Goal: Transaction & Acquisition: Purchase product/service

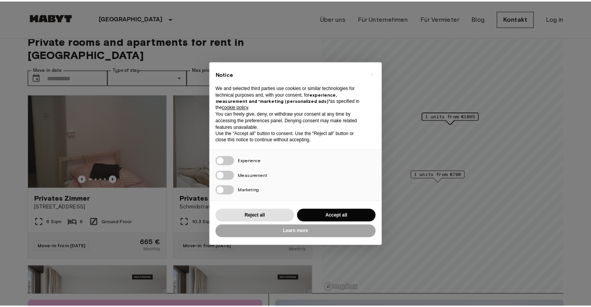
scroll to position [13, 0]
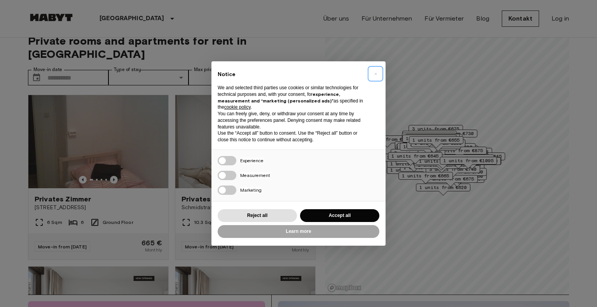
click at [376, 73] on span "×" at bounding box center [375, 73] width 3 height 9
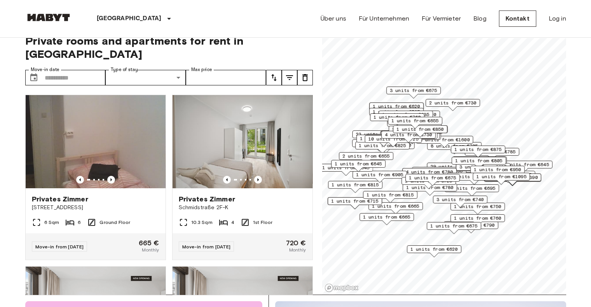
scroll to position [0, 0]
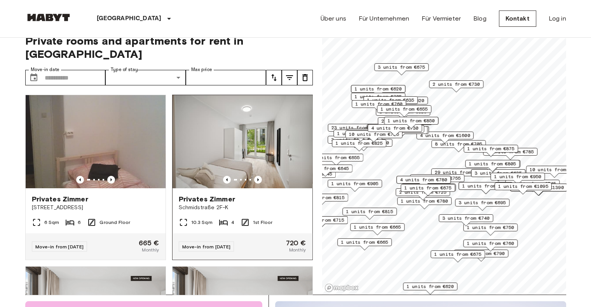
click at [267, 122] on img at bounding box center [242, 141] width 140 height 93
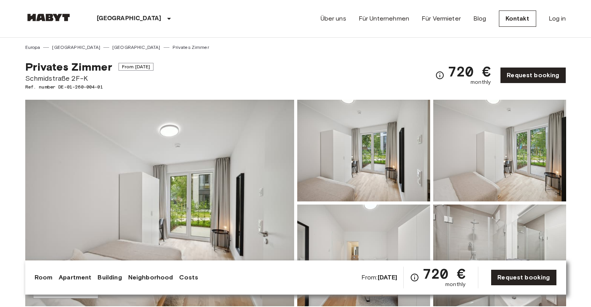
scroll to position [78, 0]
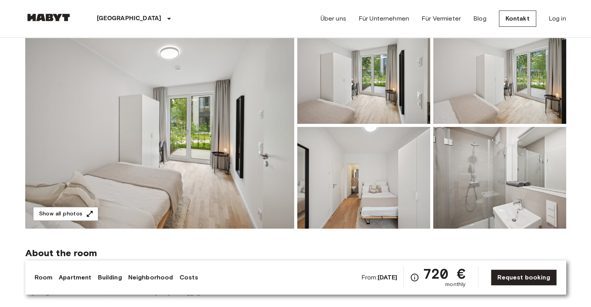
click at [267, 157] on img at bounding box center [159, 125] width 269 height 207
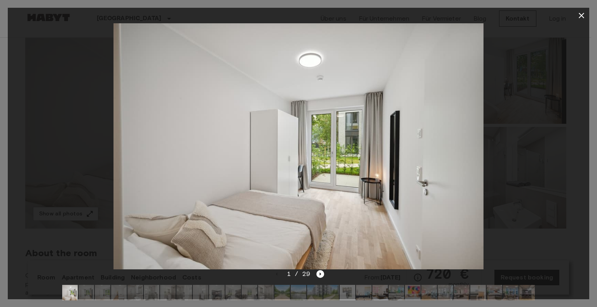
click at [439, 167] on img at bounding box center [298, 146] width 370 height 246
click at [319, 275] on icon "Next image" at bounding box center [320, 274] width 8 height 8
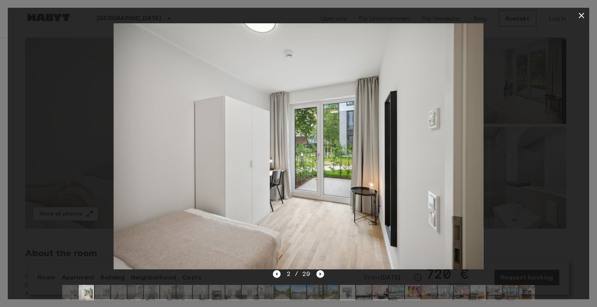
click at [320, 275] on icon "Next image" at bounding box center [321, 274] width 2 height 3
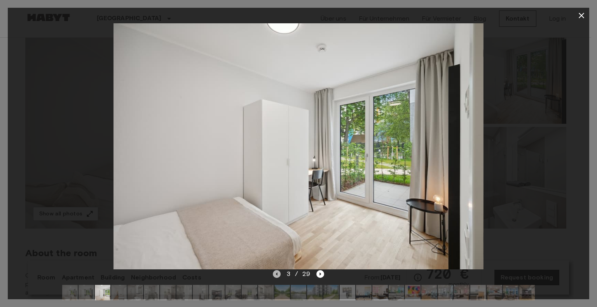
click at [276, 276] on icon "Previous image" at bounding box center [277, 274] width 8 height 8
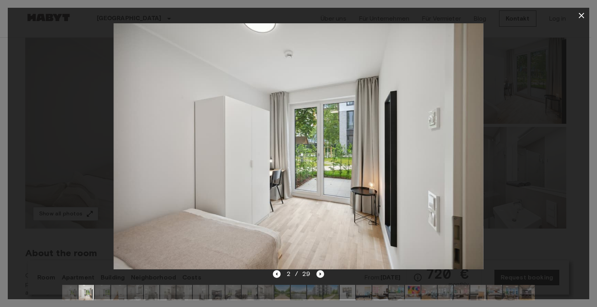
click at [322, 272] on icon "Next image" at bounding box center [320, 274] width 8 height 8
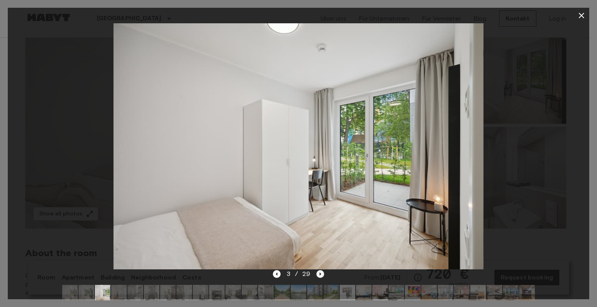
click at [318, 271] on icon "Next image" at bounding box center [320, 274] width 8 height 8
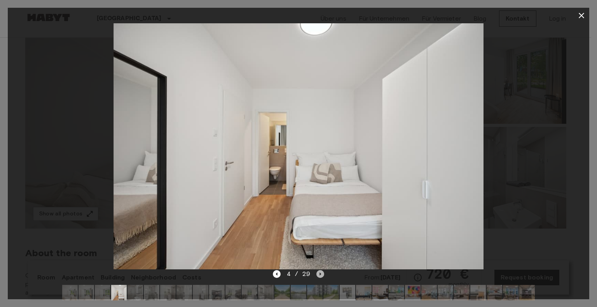
click at [320, 272] on icon "Next image" at bounding box center [320, 274] width 8 height 8
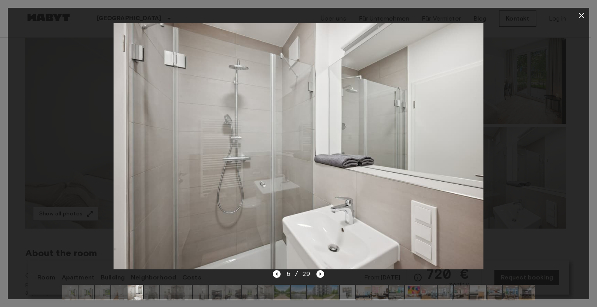
click at [322, 270] on div "5 / 29" at bounding box center [299, 274] width 52 height 9
click at [321, 274] on icon "Next image" at bounding box center [321, 274] width 2 height 3
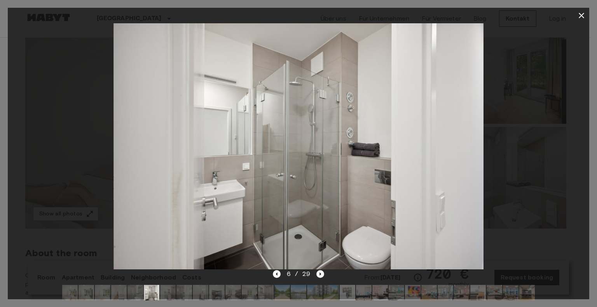
click at [321, 274] on icon "Next image" at bounding box center [320, 274] width 8 height 8
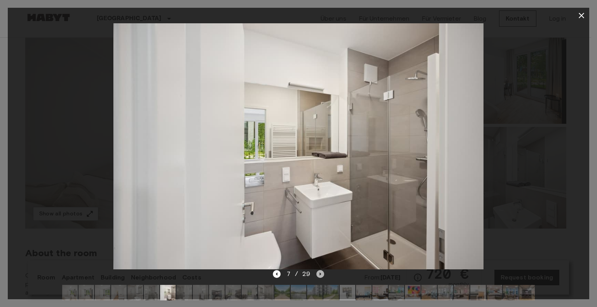
click at [321, 274] on icon "Next image" at bounding box center [320, 274] width 8 height 8
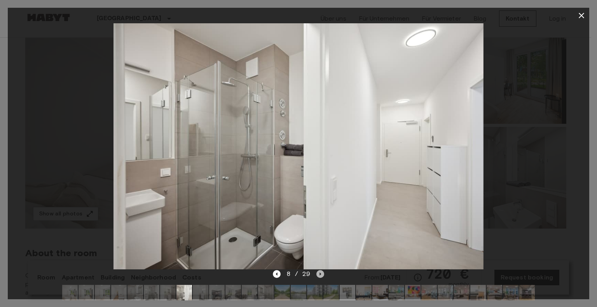
click at [320, 272] on icon "Next image" at bounding box center [320, 274] width 8 height 8
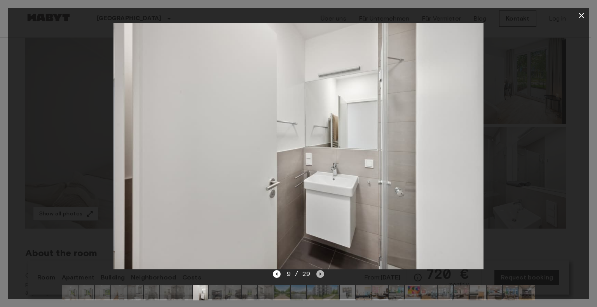
click at [322, 272] on icon "Next image" at bounding box center [320, 274] width 8 height 8
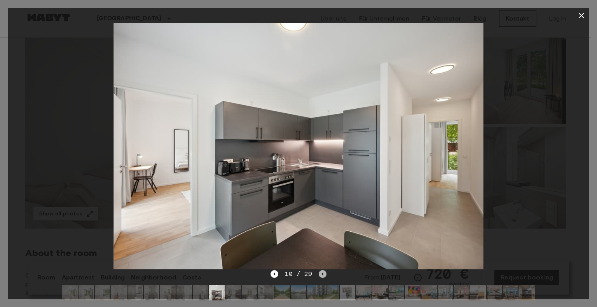
click at [322, 274] on icon "Next image" at bounding box center [323, 274] width 2 height 3
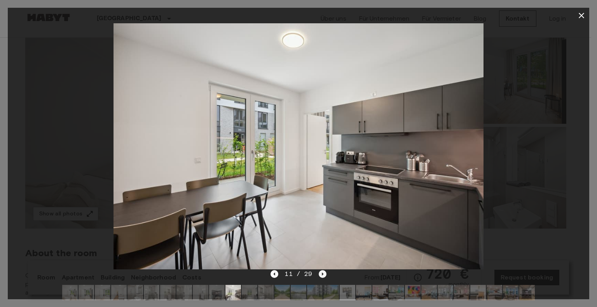
click at [322, 274] on icon "Next image" at bounding box center [323, 274] width 2 height 3
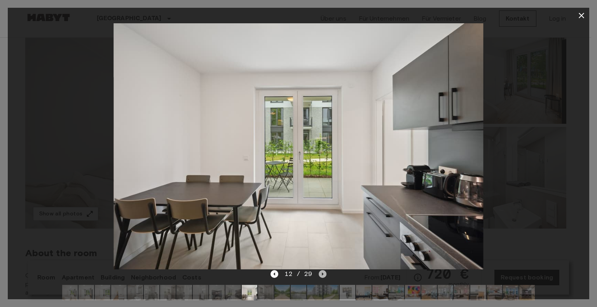
click at [322, 274] on icon "Next image" at bounding box center [323, 274] width 2 height 3
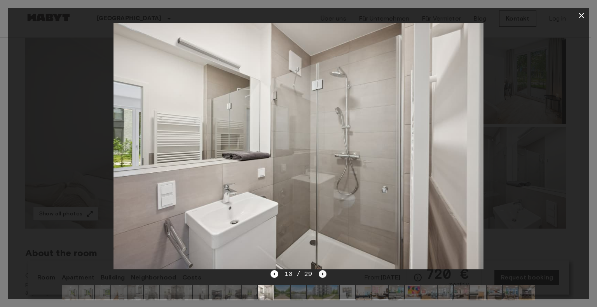
click at [323, 271] on icon "Next image" at bounding box center [323, 274] width 8 height 8
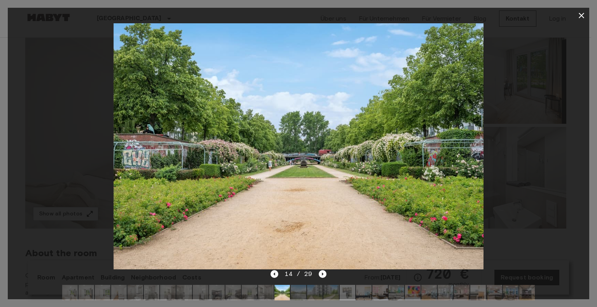
click at [321, 270] on img at bounding box center [298, 146] width 370 height 246
click at [321, 276] on icon "Next image" at bounding box center [323, 274] width 8 height 8
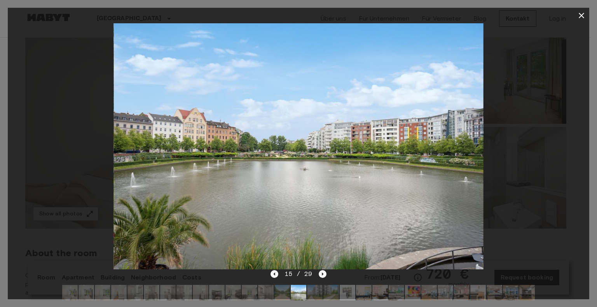
click at [326, 274] on div "15 / 29" at bounding box center [298, 288] width 581 height 37
click at [323, 274] on icon "Next image" at bounding box center [323, 274] width 8 height 8
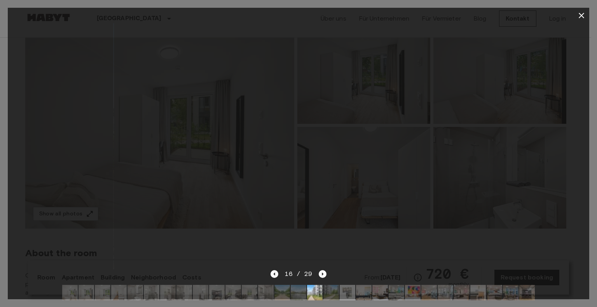
drag, startPoint x: 322, startPoint y: 273, endPoint x: 390, endPoint y: 247, distance: 72.8
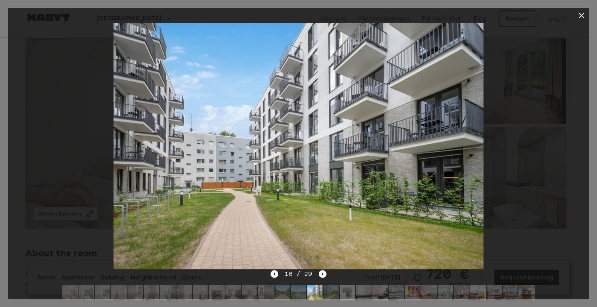
click at [390, 247] on div "16 / 29" at bounding box center [298, 154] width 581 height 292
click at [323, 276] on icon "Next image" at bounding box center [323, 274] width 8 height 8
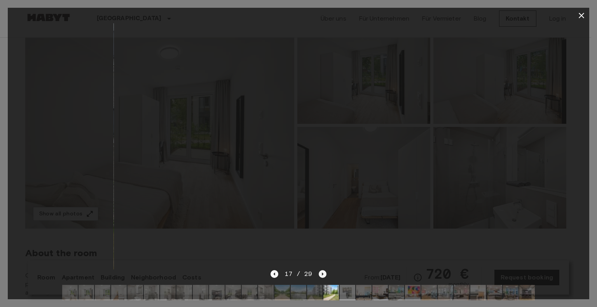
click at [320, 275] on icon "Next image" at bounding box center [323, 274] width 8 height 8
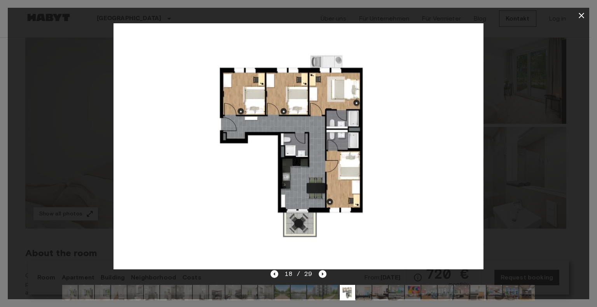
click at [356, 103] on img at bounding box center [298, 146] width 370 height 246
click at [322, 275] on icon "Next image" at bounding box center [323, 274] width 2 height 3
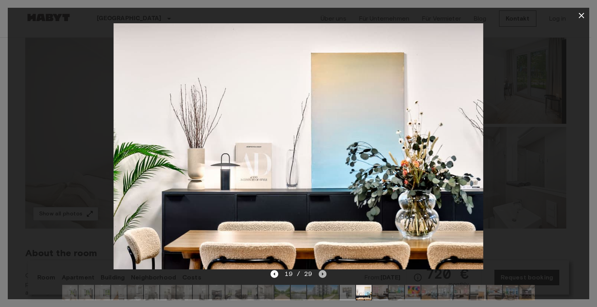
click at [323, 275] on icon "Next image" at bounding box center [323, 274] width 8 height 8
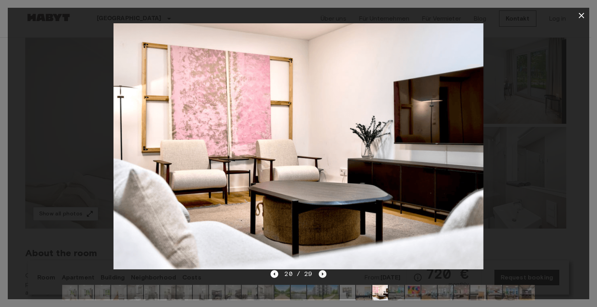
click at [323, 275] on icon "Next image" at bounding box center [323, 274] width 8 height 8
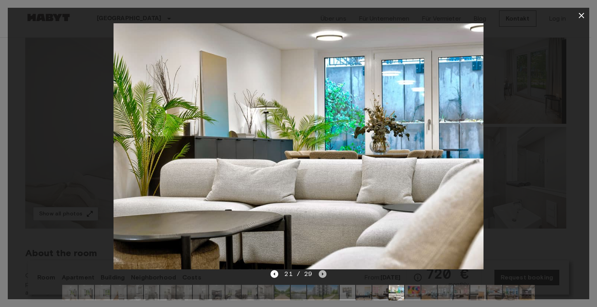
click at [321, 274] on icon "Next image" at bounding box center [323, 274] width 8 height 8
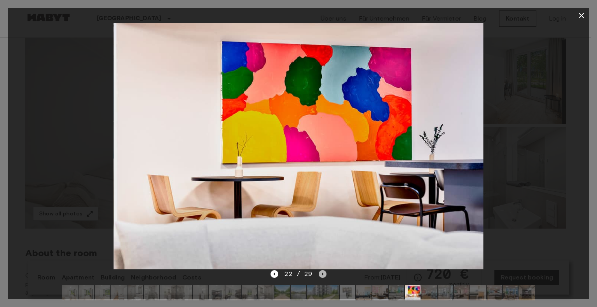
click at [322, 276] on icon "Next image" at bounding box center [323, 274] width 8 height 8
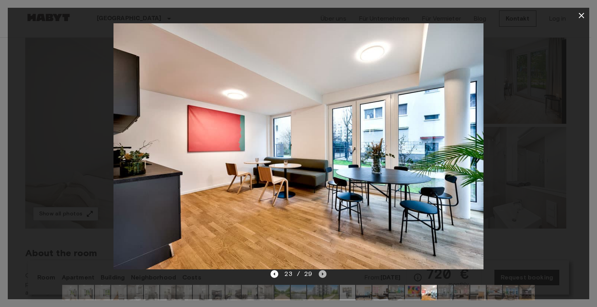
click at [324, 274] on icon "Next image" at bounding box center [323, 274] width 8 height 8
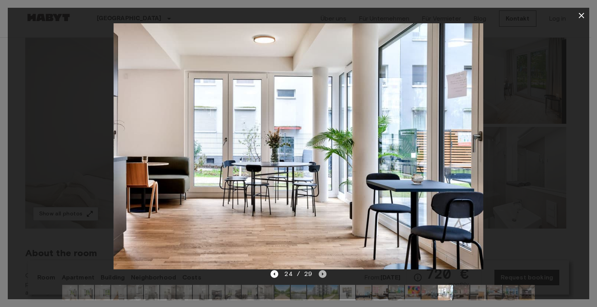
click at [323, 274] on icon "Next image" at bounding box center [323, 274] width 8 height 8
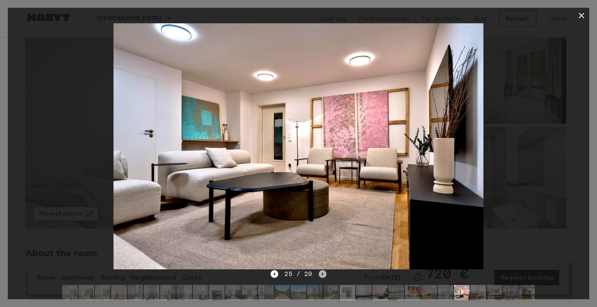
click at [323, 274] on icon "Next image" at bounding box center [323, 274] width 8 height 8
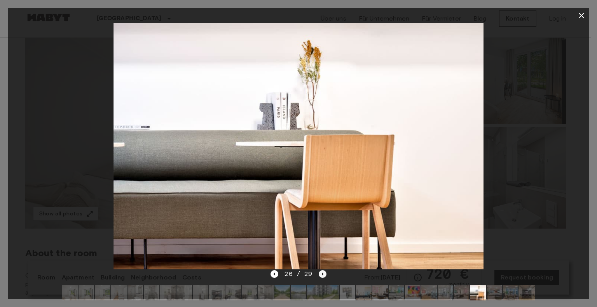
click at [323, 274] on icon "Next image" at bounding box center [323, 274] width 8 height 8
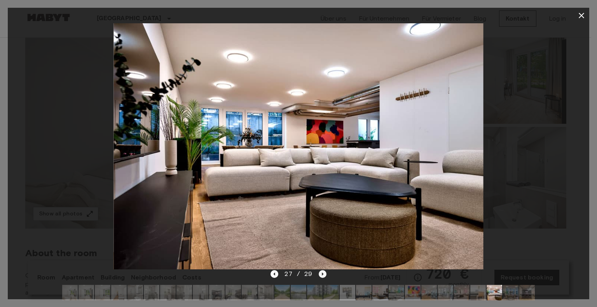
click at [323, 274] on icon "Next image" at bounding box center [323, 274] width 8 height 8
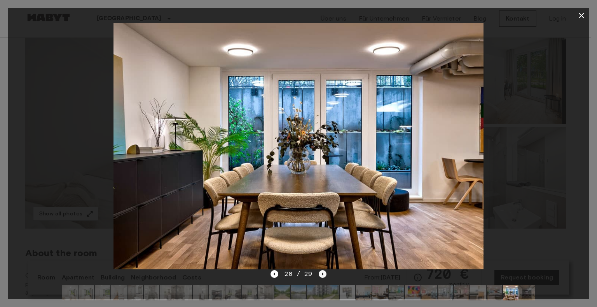
click at [323, 274] on icon "Next image" at bounding box center [323, 274] width 8 height 8
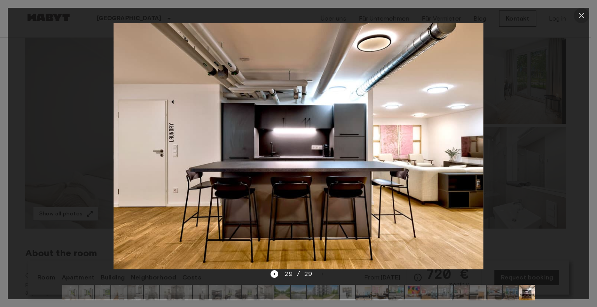
click at [580, 12] on icon "button" at bounding box center [581, 15] width 9 height 9
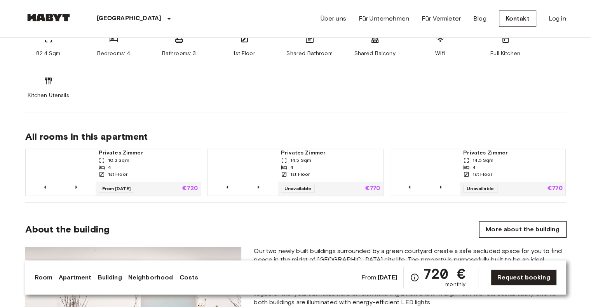
scroll to position [479, 0]
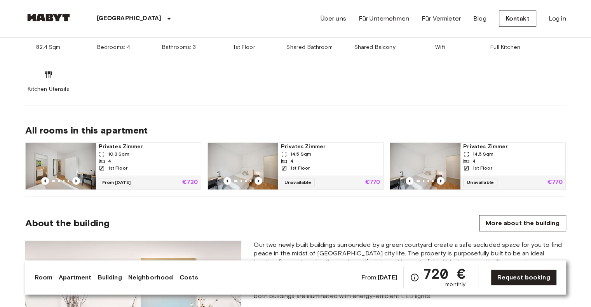
click at [319, 158] on div "4" at bounding box center [330, 161] width 99 height 7
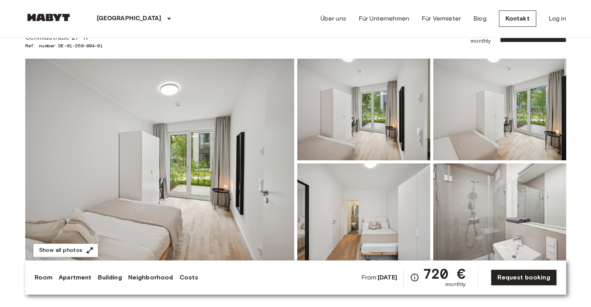
scroll to position [26, 0]
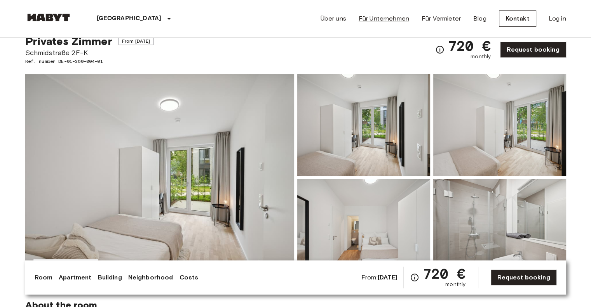
click at [382, 17] on link "Für Unternehmen" at bounding box center [384, 18] width 51 height 9
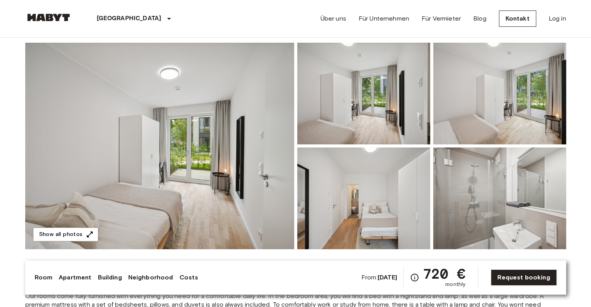
scroll to position [64, 0]
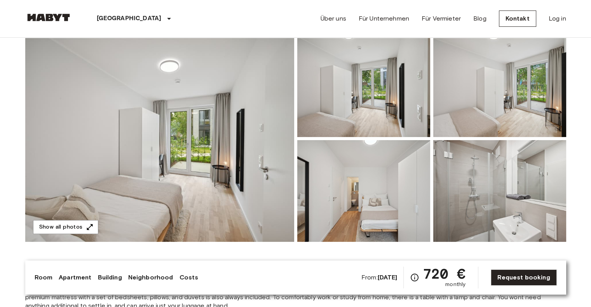
click at [44, 275] on link "Room" at bounding box center [44, 277] width 18 height 9
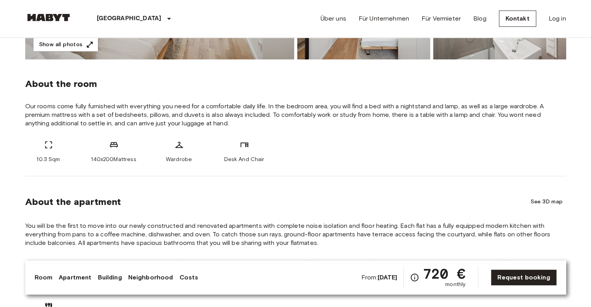
scroll to position [269, 0]
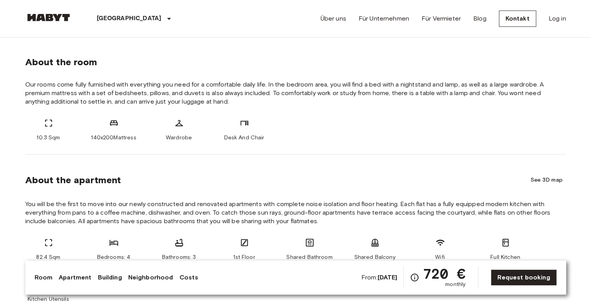
click at [188, 276] on link "Costs" at bounding box center [188, 277] width 19 height 9
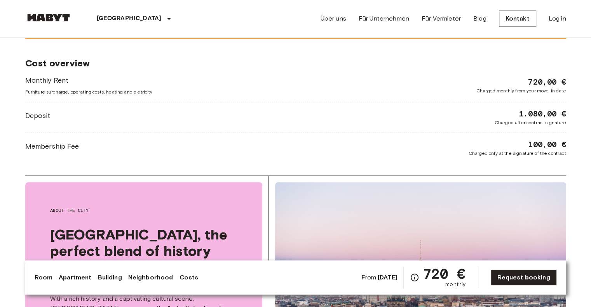
click at [150, 277] on link "Neighborhood" at bounding box center [150, 277] width 45 height 9
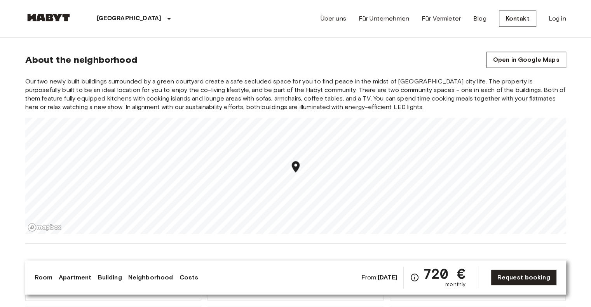
scroll to position [836, 0]
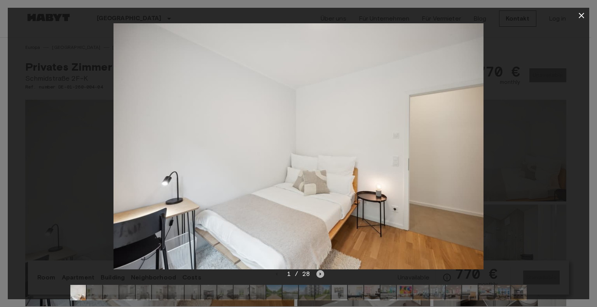
click at [319, 274] on icon "Next image" at bounding box center [320, 274] width 8 height 8
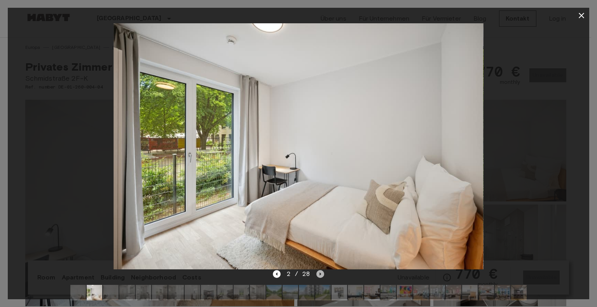
click at [320, 273] on icon "Next image" at bounding box center [320, 274] width 8 height 8
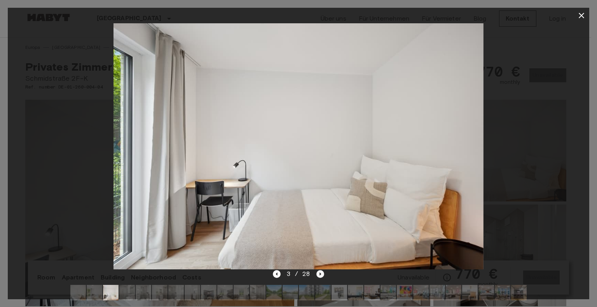
click at [317, 272] on icon "Next image" at bounding box center [320, 274] width 8 height 8
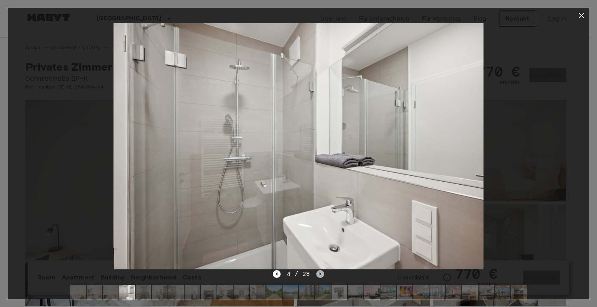
click at [318, 272] on icon "Next image" at bounding box center [320, 274] width 8 height 8
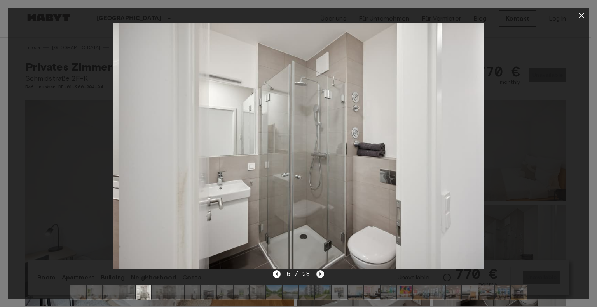
click at [318, 272] on icon "Next image" at bounding box center [320, 274] width 8 height 8
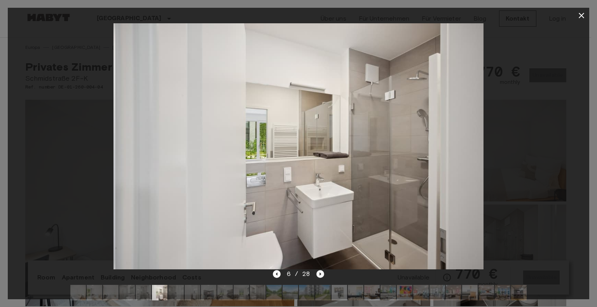
click at [318, 272] on icon "Next image" at bounding box center [320, 274] width 8 height 8
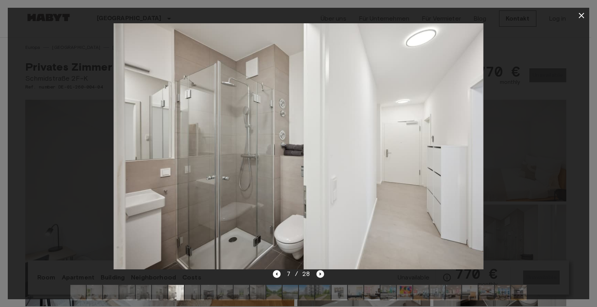
click at [318, 272] on icon "Next image" at bounding box center [320, 274] width 8 height 8
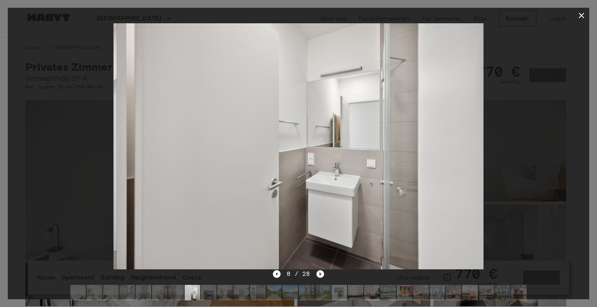
click at [318, 272] on icon "Next image" at bounding box center [320, 274] width 8 height 8
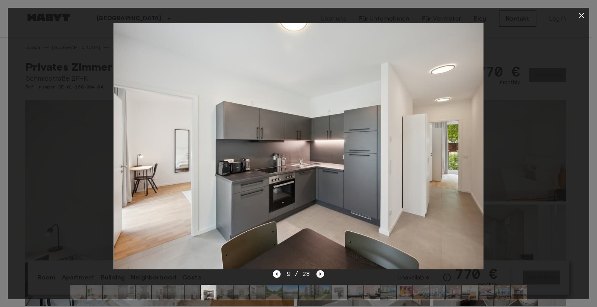
click at [318, 272] on icon "Next image" at bounding box center [320, 274] width 8 height 8
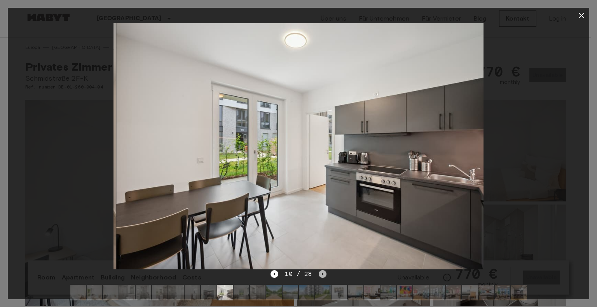
click at [319, 272] on icon "Next image" at bounding box center [323, 274] width 8 height 8
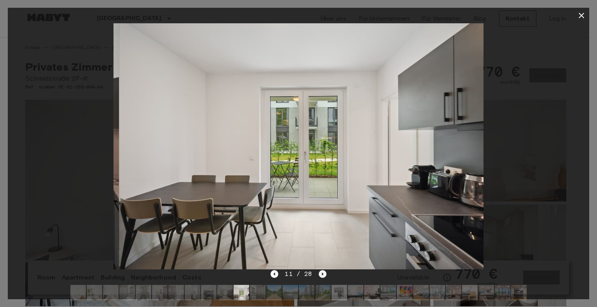
click at [319, 272] on icon "Next image" at bounding box center [323, 274] width 8 height 8
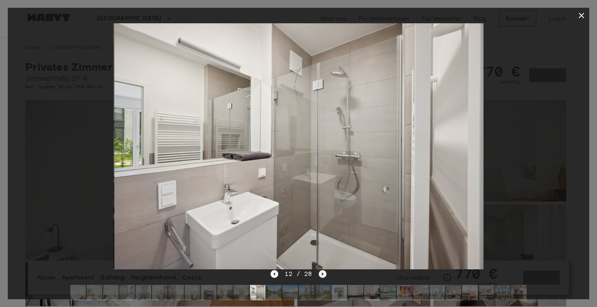
click at [319, 272] on icon "Next image" at bounding box center [323, 274] width 8 height 8
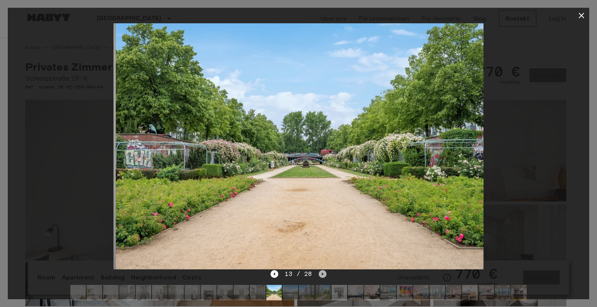
click at [319, 272] on icon "Next image" at bounding box center [323, 274] width 8 height 8
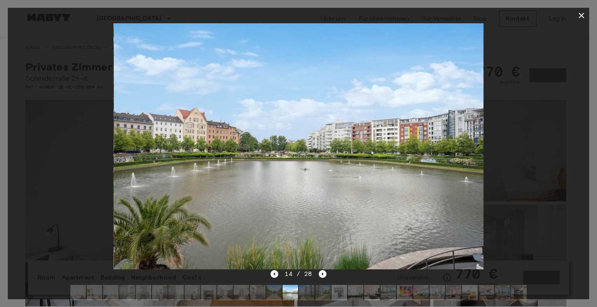
click at [579, 15] on icon "button" at bounding box center [581, 15] width 9 height 9
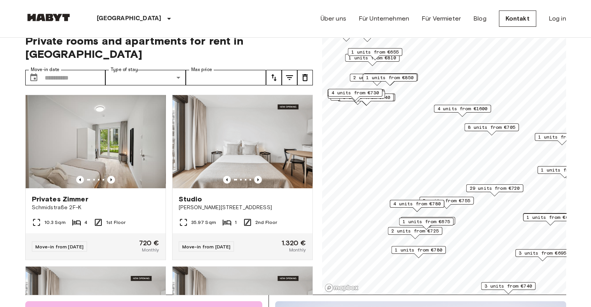
click at [328, 287] on link "Mapbox logo" at bounding box center [341, 288] width 34 height 9
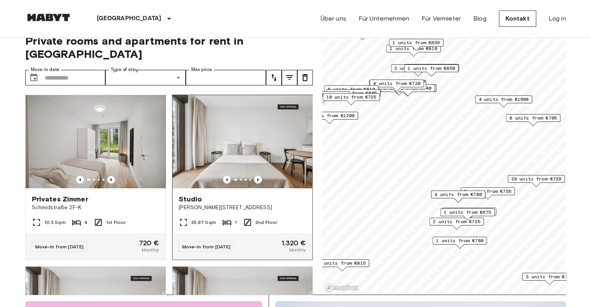
click at [244, 134] on img at bounding box center [242, 141] width 140 height 93
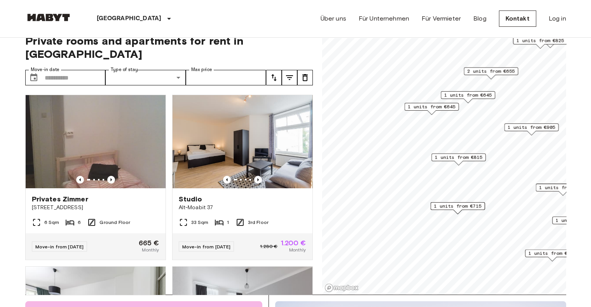
drag, startPoint x: 522, startPoint y: 200, endPoint x: 530, endPoint y: 267, distance: 66.9
click at [534, 262] on div "1 units from €665" at bounding box center [552, 256] width 54 height 12
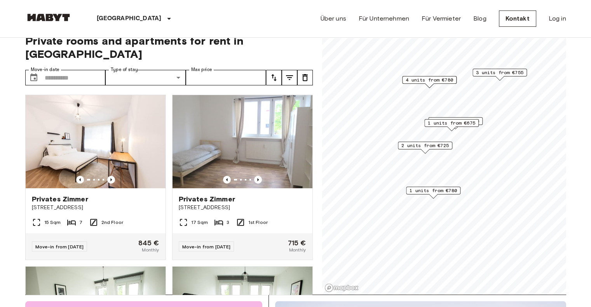
click at [435, 189] on span "1 units from €780" at bounding box center [432, 190] width 47 height 7
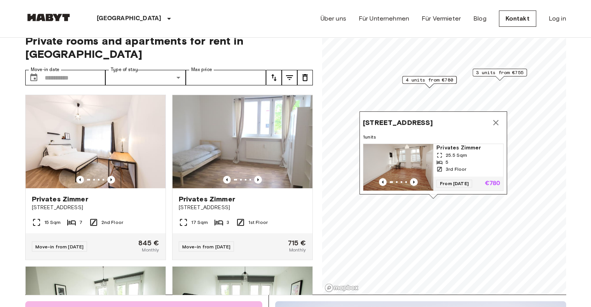
click at [412, 158] on img "Map marker" at bounding box center [398, 167] width 70 height 47
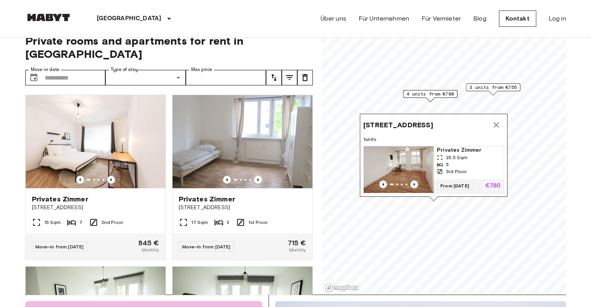
click at [495, 120] on icon "Map marker" at bounding box center [495, 124] width 9 height 9
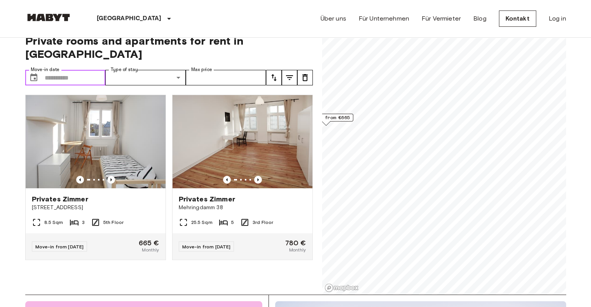
click at [73, 70] on input "Move-in date" at bounding box center [75, 78] width 61 height 16
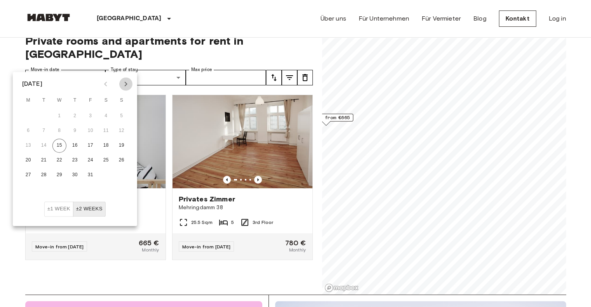
click at [125, 84] on icon "Next month" at bounding box center [125, 83] width 9 height 9
click at [72, 117] on button "1" at bounding box center [75, 116] width 14 height 14
type input "**********"
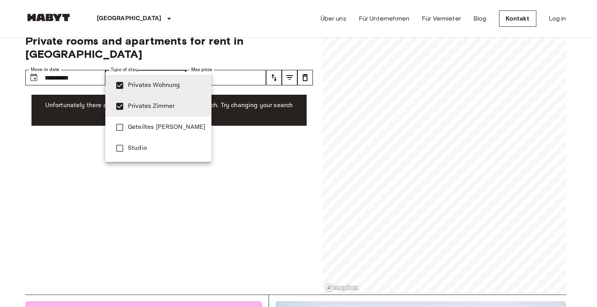
type input "**********"
click at [219, 118] on div at bounding box center [298, 153] width 597 height 307
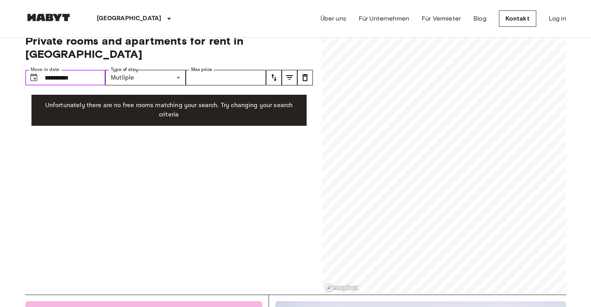
click at [75, 70] on input "**********" at bounding box center [75, 78] width 61 height 16
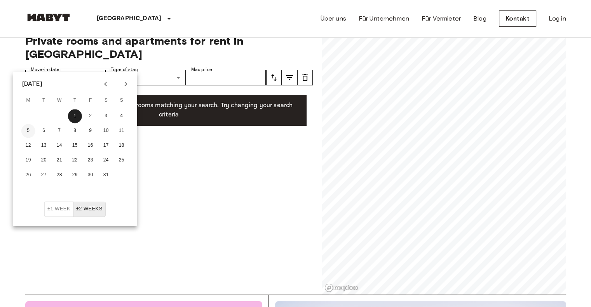
click at [30, 129] on button "5" at bounding box center [28, 131] width 14 height 14
type input "**********"
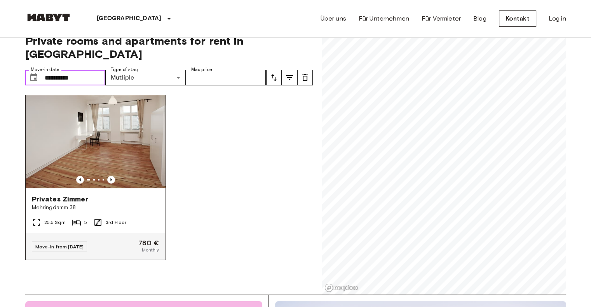
click at [121, 136] on img at bounding box center [96, 141] width 140 height 93
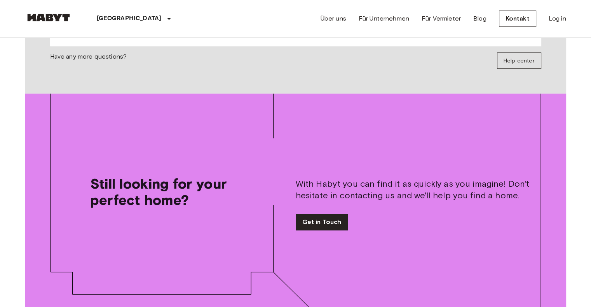
scroll to position [791, 0]
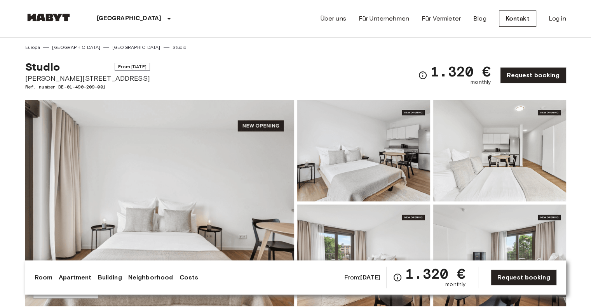
click at [228, 192] on img at bounding box center [159, 203] width 269 height 207
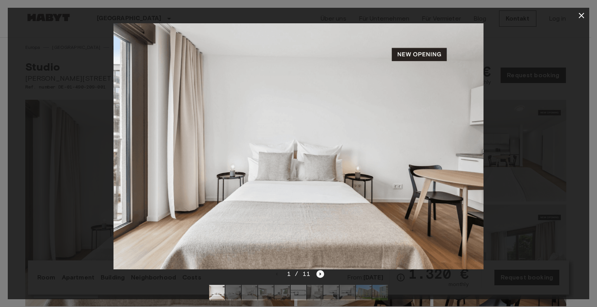
click at [321, 274] on icon "Next image" at bounding box center [320, 274] width 8 height 8
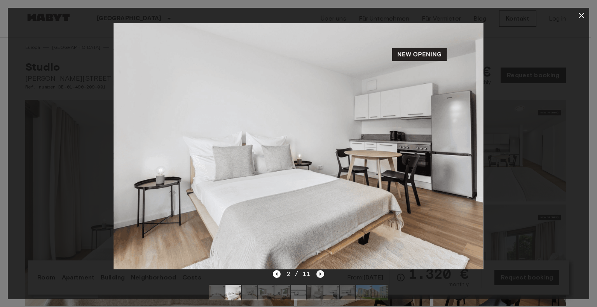
click at [322, 273] on icon "Next image" at bounding box center [320, 274] width 8 height 8
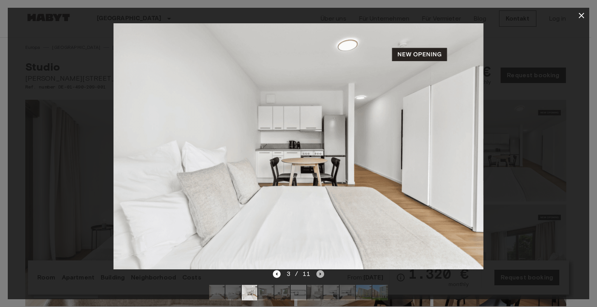
click at [319, 273] on icon "Next image" at bounding box center [320, 274] width 8 height 8
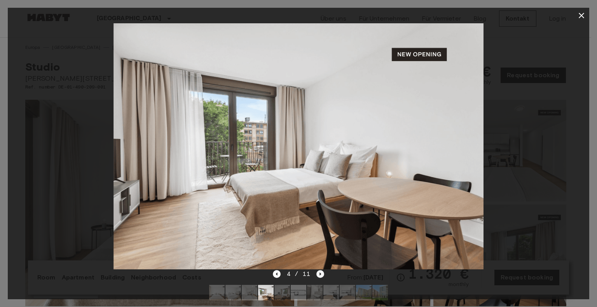
click at [318, 273] on icon "Next image" at bounding box center [320, 274] width 8 height 8
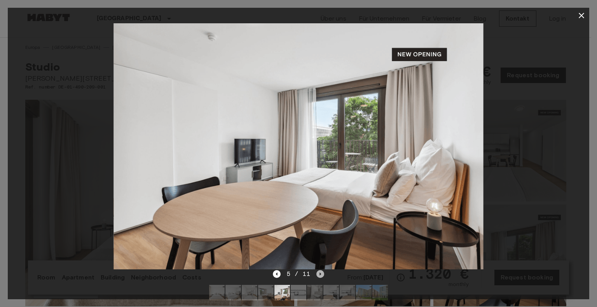
click at [320, 275] on icon "Next image" at bounding box center [321, 274] width 2 height 3
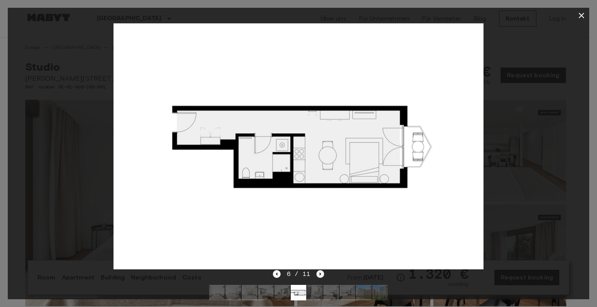
click at [318, 275] on icon "Next image" at bounding box center [320, 274] width 8 height 8
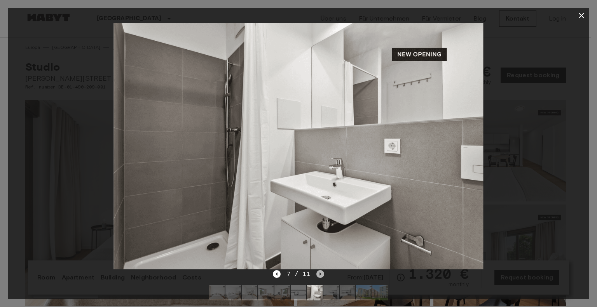
click at [321, 273] on icon "Next image" at bounding box center [320, 274] width 8 height 8
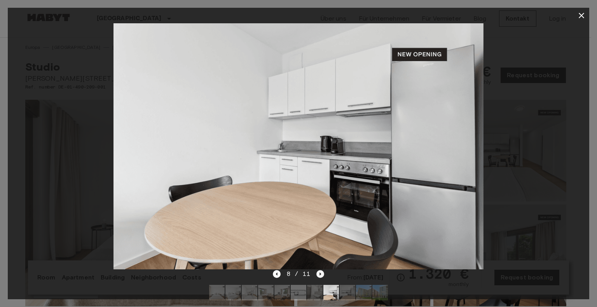
click at [321, 273] on icon "Next image" at bounding box center [320, 274] width 8 height 8
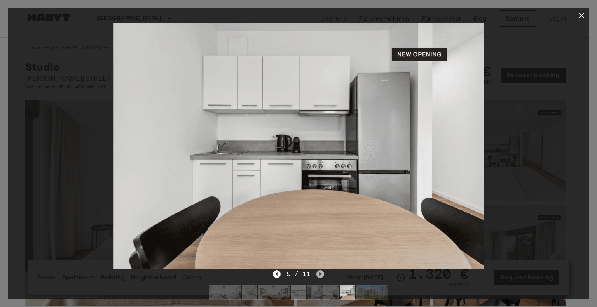
click at [321, 273] on icon "Next image" at bounding box center [320, 274] width 8 height 8
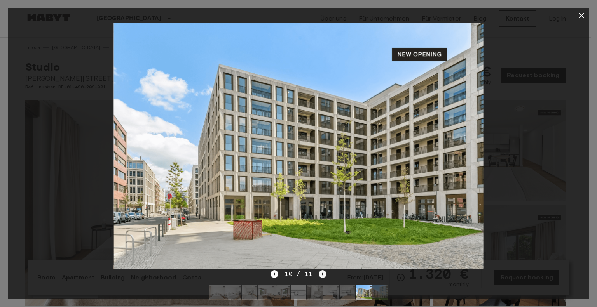
click at [322, 274] on icon "Next image" at bounding box center [323, 274] width 2 height 3
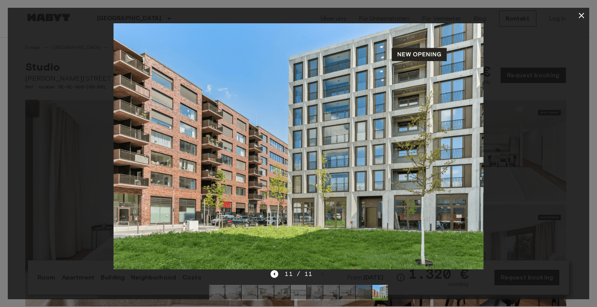
click at [324, 274] on div "11 / 11" at bounding box center [298, 274] width 56 height 9
click at [579, 14] on icon "button" at bounding box center [581, 15] width 9 height 9
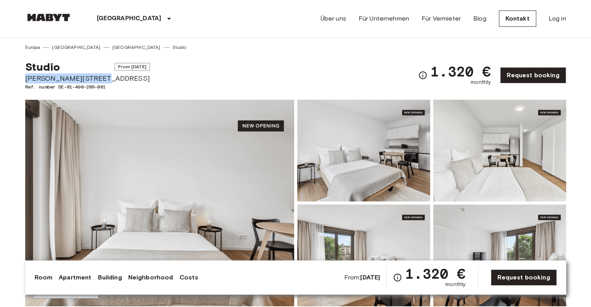
drag, startPoint x: 25, startPoint y: 77, endPoint x: 90, endPoint y: 79, distance: 64.9
click at [90, 79] on span "Lisa-Fittko-Straße 7" at bounding box center [87, 78] width 125 height 10
copy span "Lisa-Fittko-Straße 7"
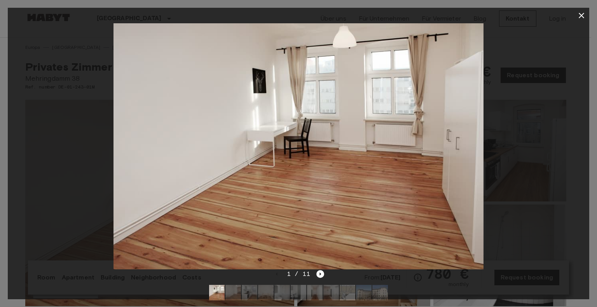
click at [433, 148] on img at bounding box center [298, 146] width 370 height 246
click at [320, 276] on icon "Next image" at bounding box center [320, 274] width 8 height 8
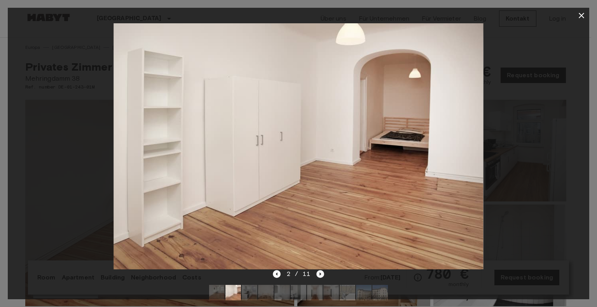
click at [323, 275] on icon "Next image" at bounding box center [320, 274] width 8 height 8
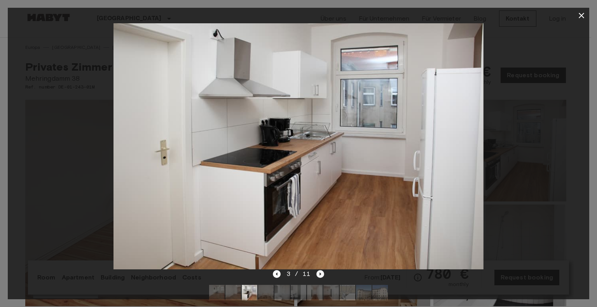
click at [323, 275] on icon "Next image" at bounding box center [320, 274] width 8 height 8
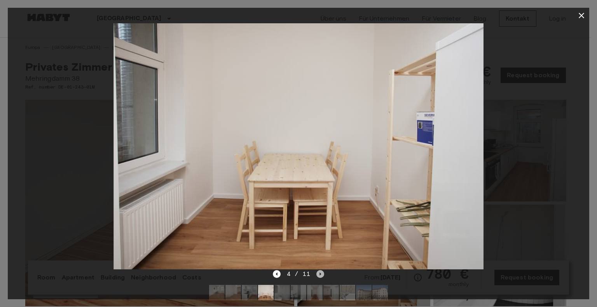
click at [323, 275] on icon "Next image" at bounding box center [320, 274] width 8 height 8
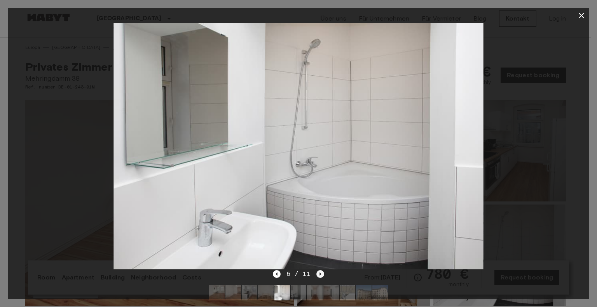
click at [323, 275] on icon "Next image" at bounding box center [320, 274] width 8 height 8
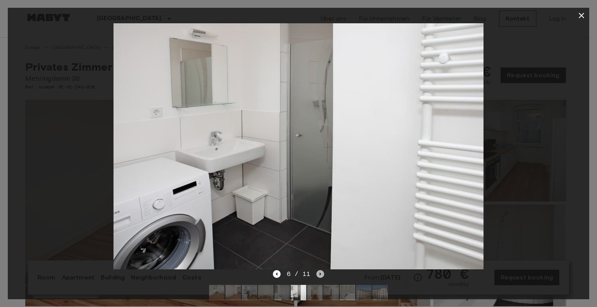
click at [323, 275] on icon "Next image" at bounding box center [320, 274] width 8 height 8
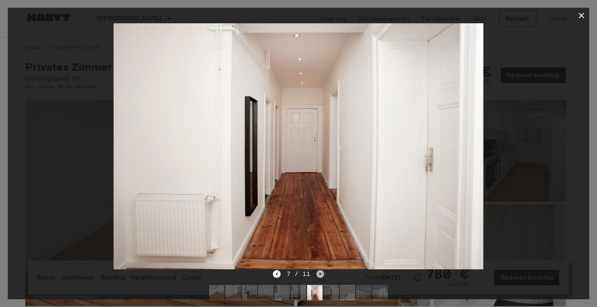
click at [323, 275] on icon "Next image" at bounding box center [320, 274] width 8 height 8
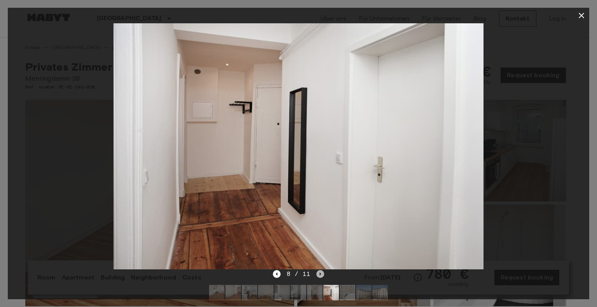
click at [323, 275] on icon "Next image" at bounding box center [320, 274] width 8 height 8
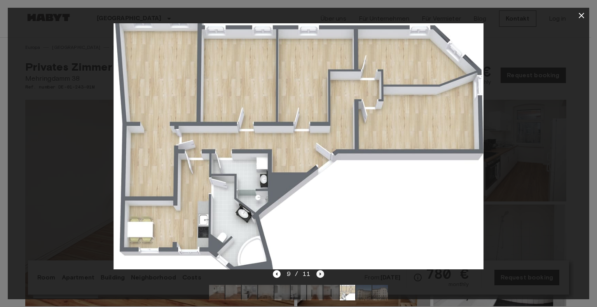
click at [323, 275] on icon "Next image" at bounding box center [320, 274] width 8 height 8
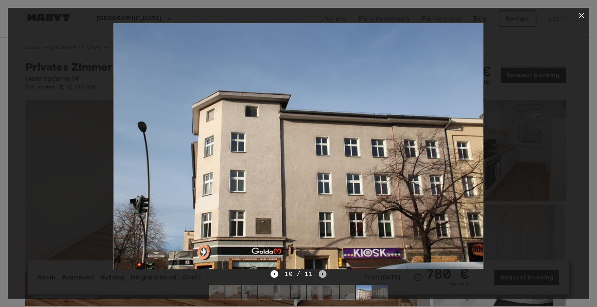
click at [322, 274] on icon "Next image" at bounding box center [323, 274] width 2 height 3
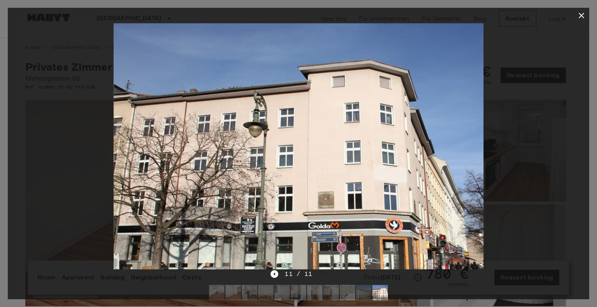
click at [325, 274] on div "11 / 11" at bounding box center [298, 274] width 56 height 9
click at [582, 14] on icon "button" at bounding box center [580, 15] width 5 height 5
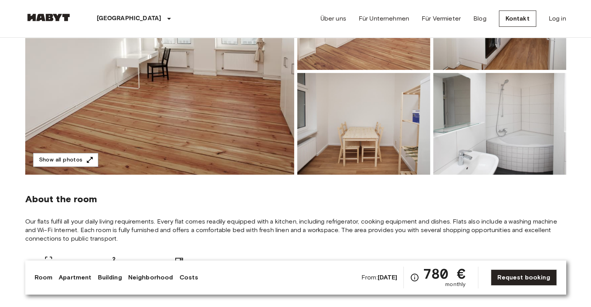
scroll to position [129, 0]
